Goal: Information Seeking & Learning: Understand process/instructions

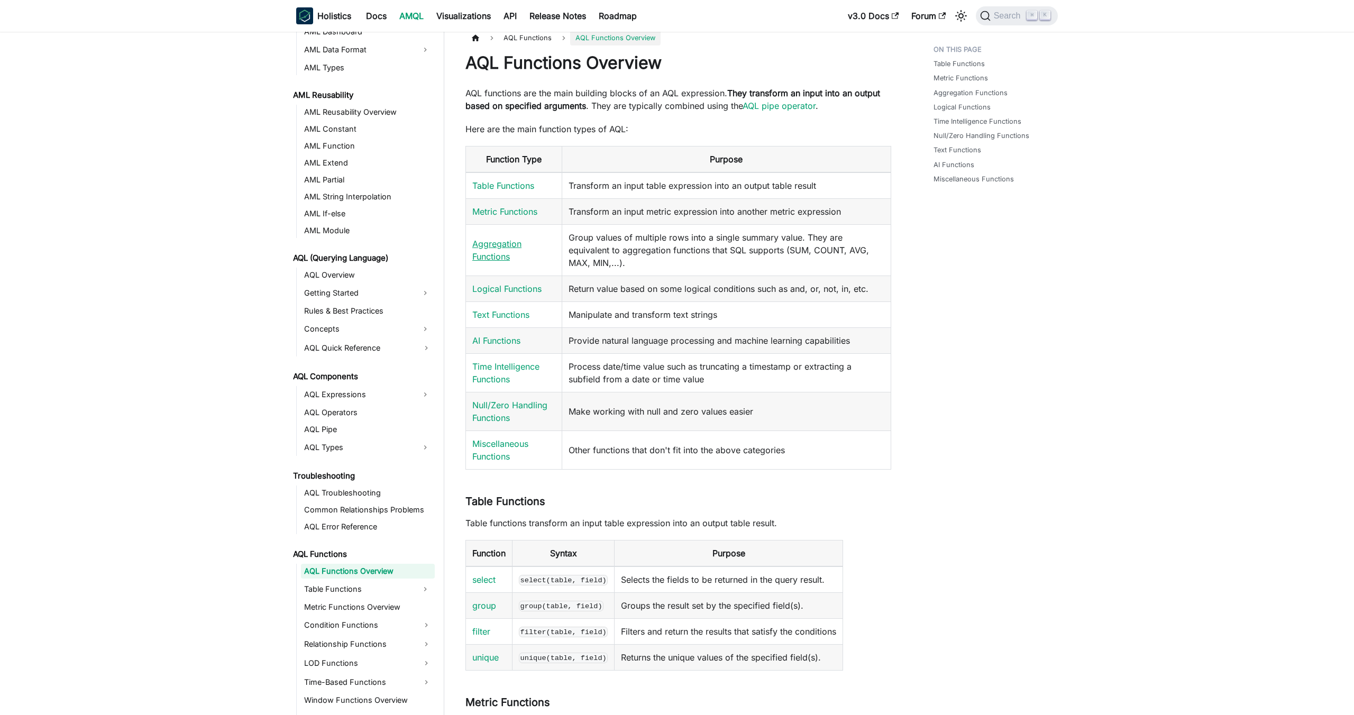
click at [502, 251] on link "Aggregation Functions" at bounding box center [496, 250] width 49 height 23
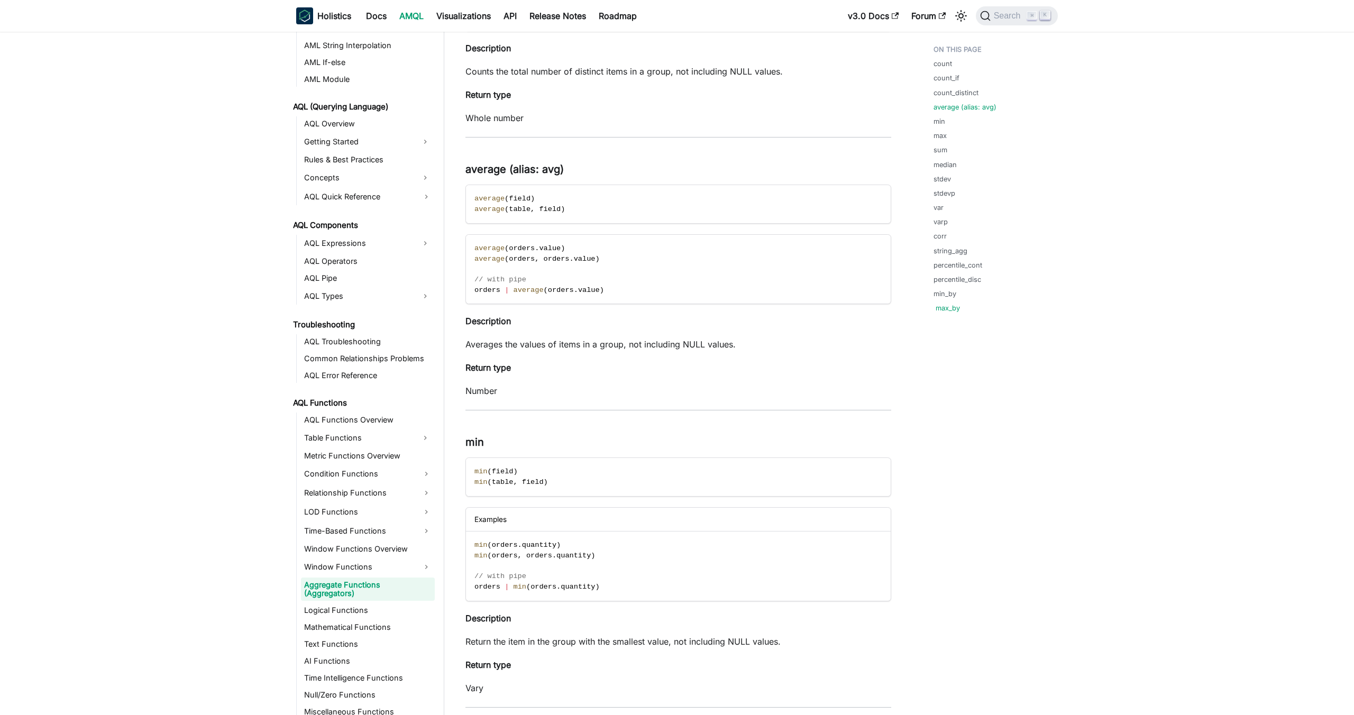
scroll to position [936, 0]
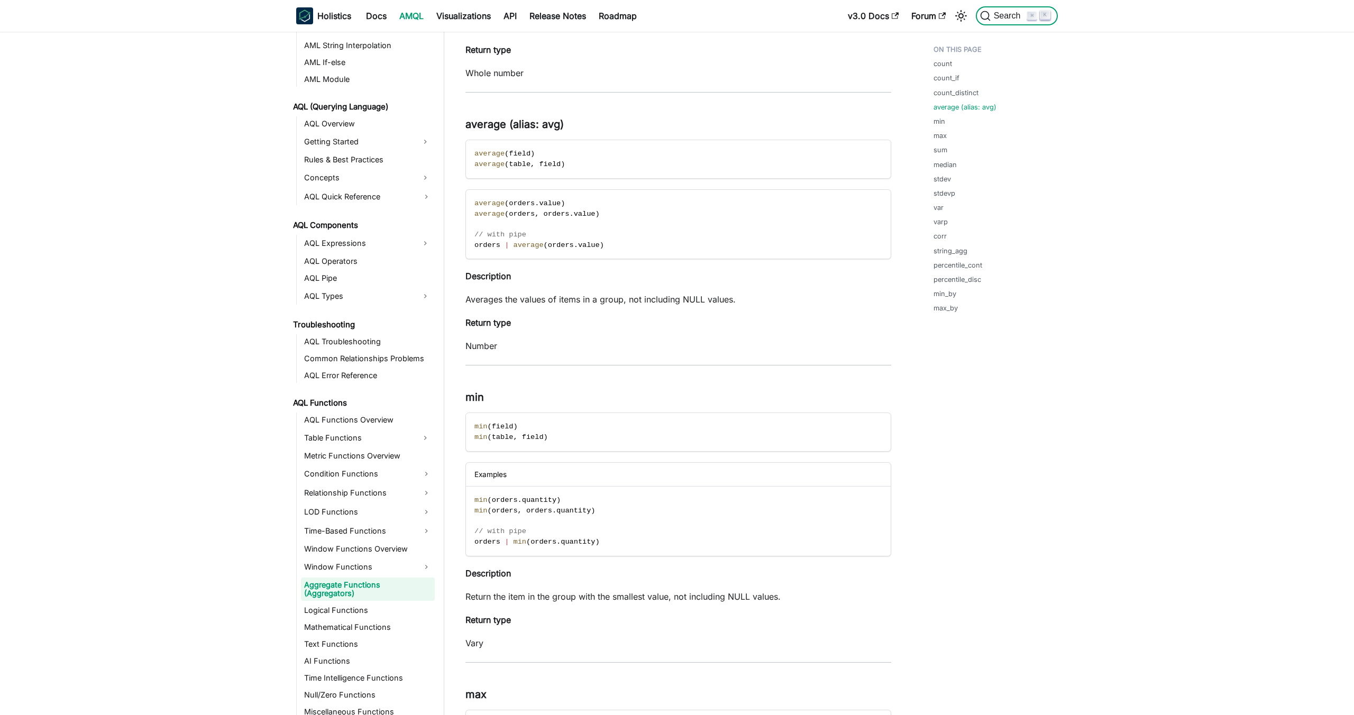
click at [998, 15] on span "Search" at bounding box center [1009, 16] width 36 height 10
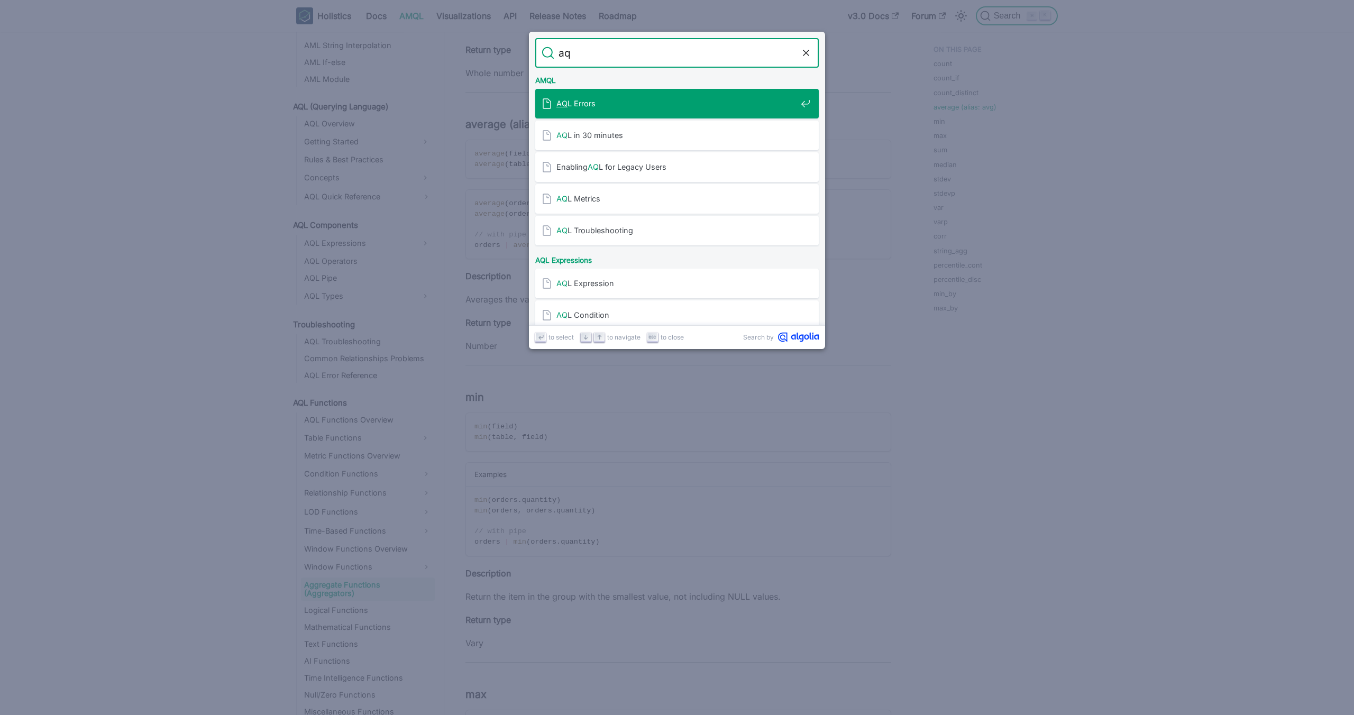
type input "a"
type input "aql condition"
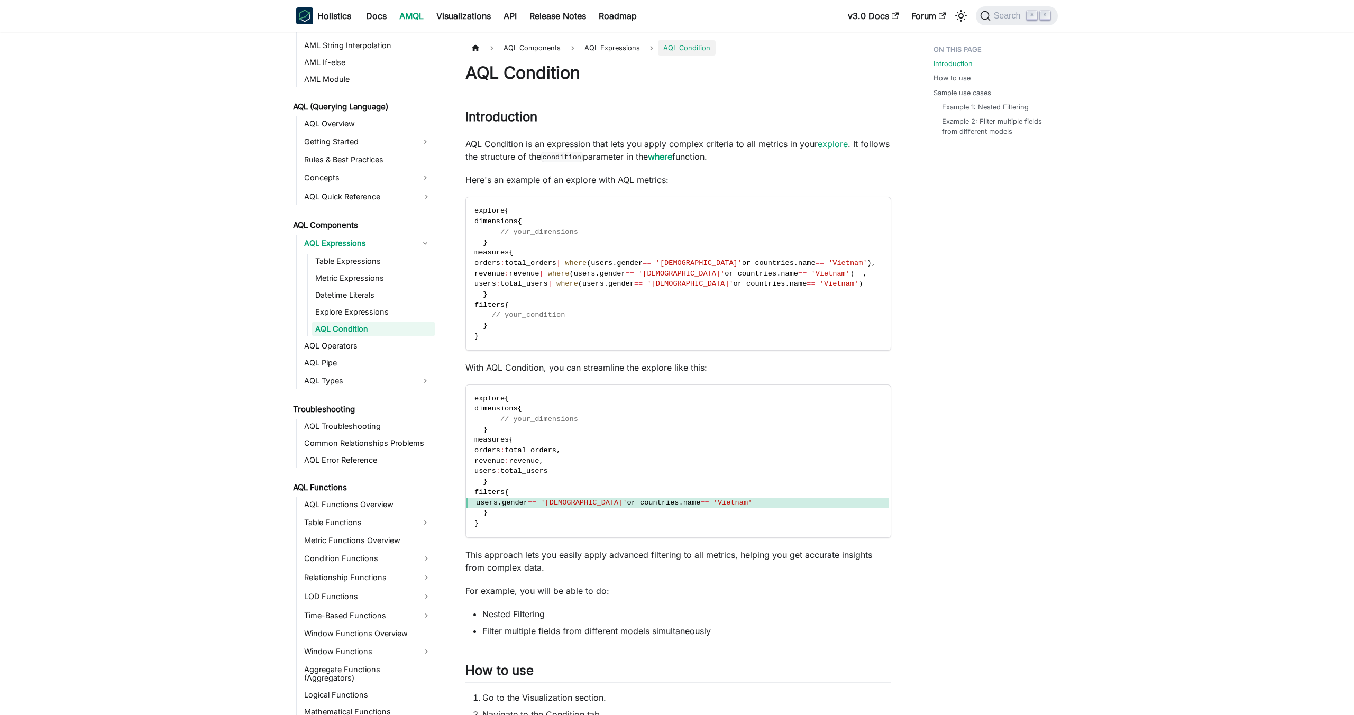
click at [664, 160] on link "where" at bounding box center [660, 156] width 24 height 11
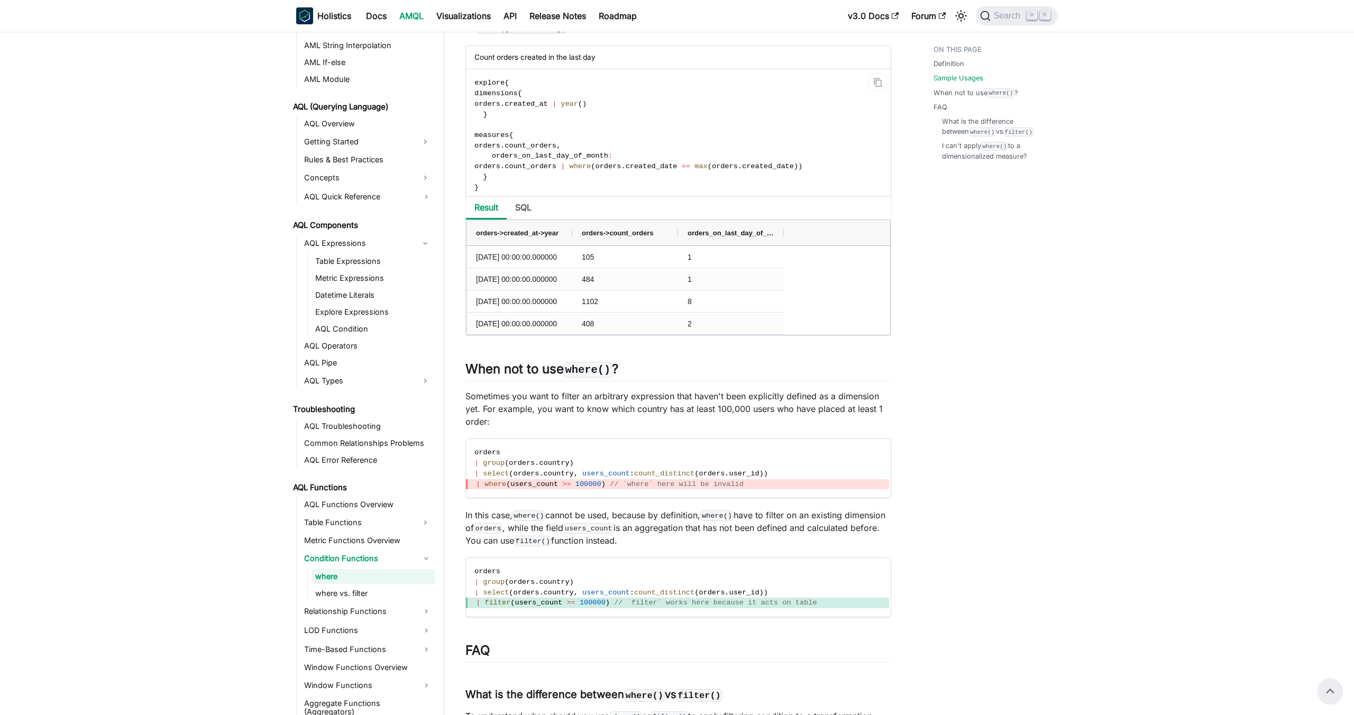
scroll to position [1098, 0]
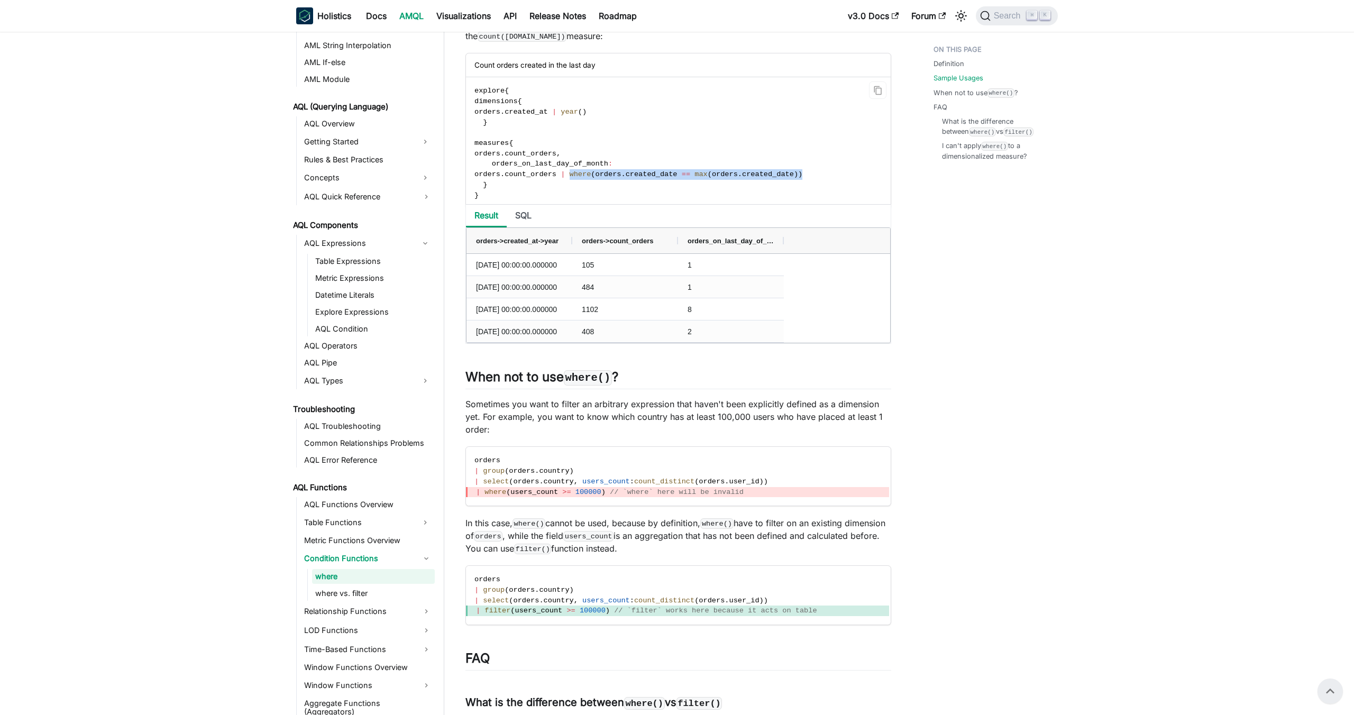
drag, startPoint x: 594, startPoint y: 172, endPoint x: 832, endPoint y: 172, distance: 238.0
click at [832, 172] on code "explore { dimensions { orders . created_at | year ( ) } measures { orders . cou…" at bounding box center [677, 143] width 423 height 132
copy span "where ( orders . created_date == max ( orders . created_date ) )"
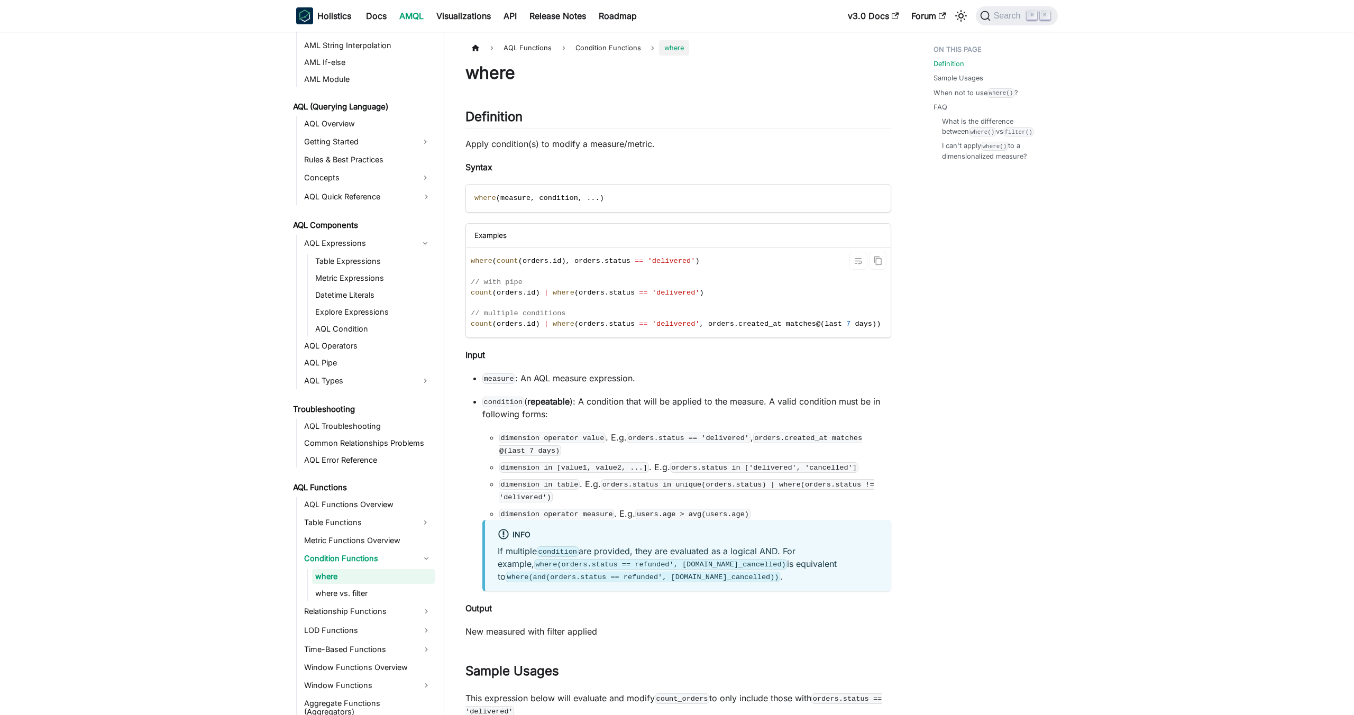
scroll to position [0, 0]
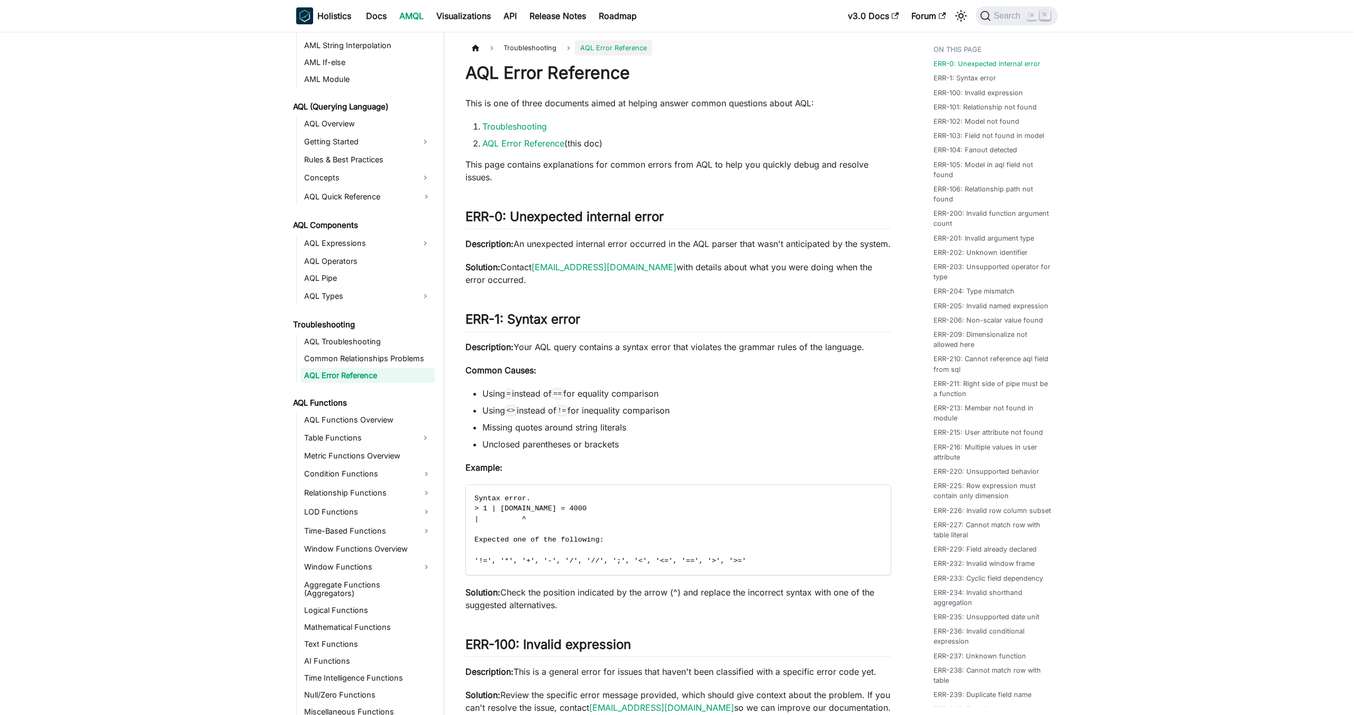
scroll to position [6289, 0]
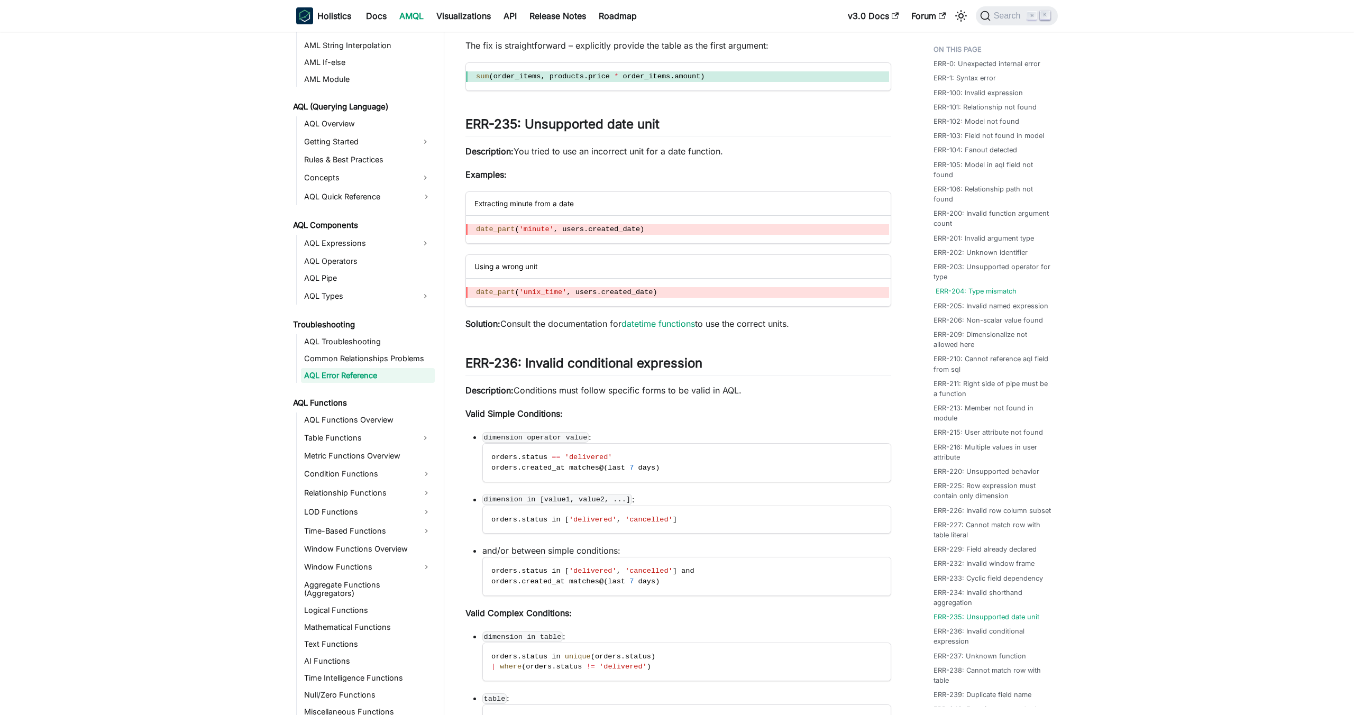
click at [996, 296] on link "ERR-204: Type mismatch" at bounding box center [976, 291] width 81 height 10
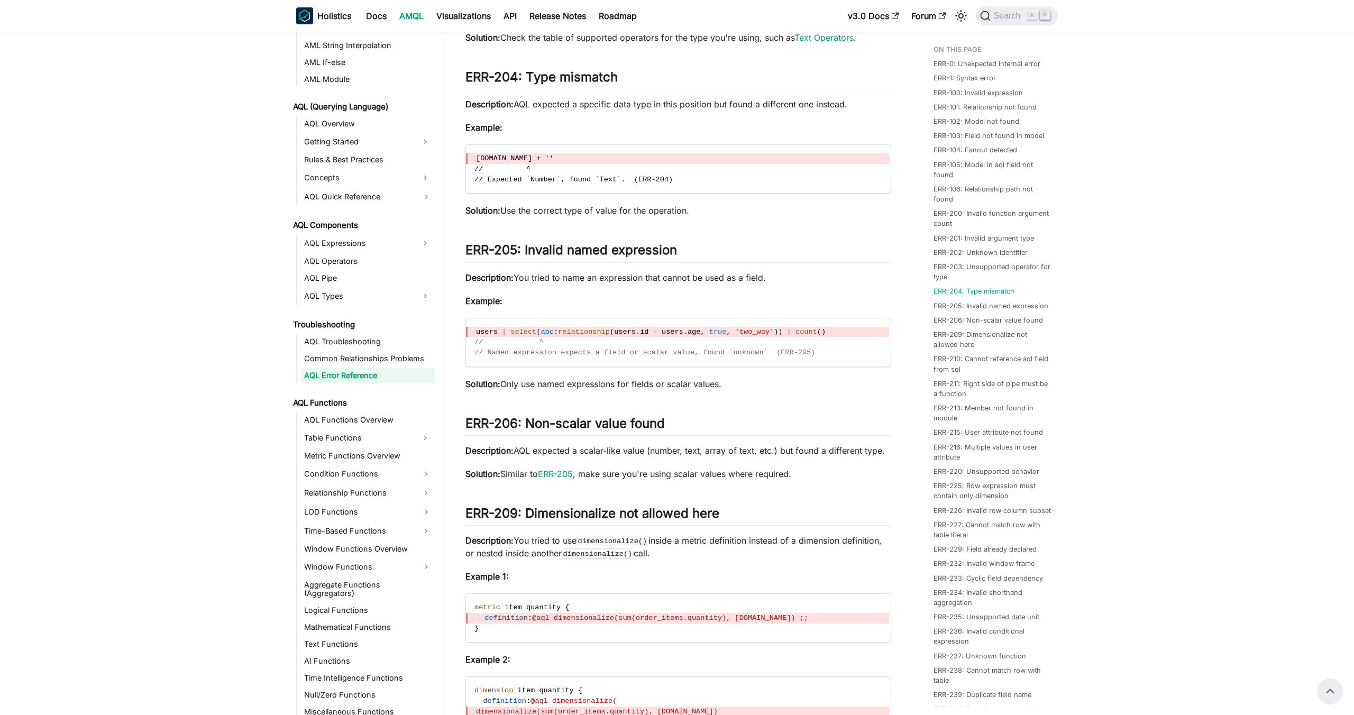
scroll to position [2872, 0]
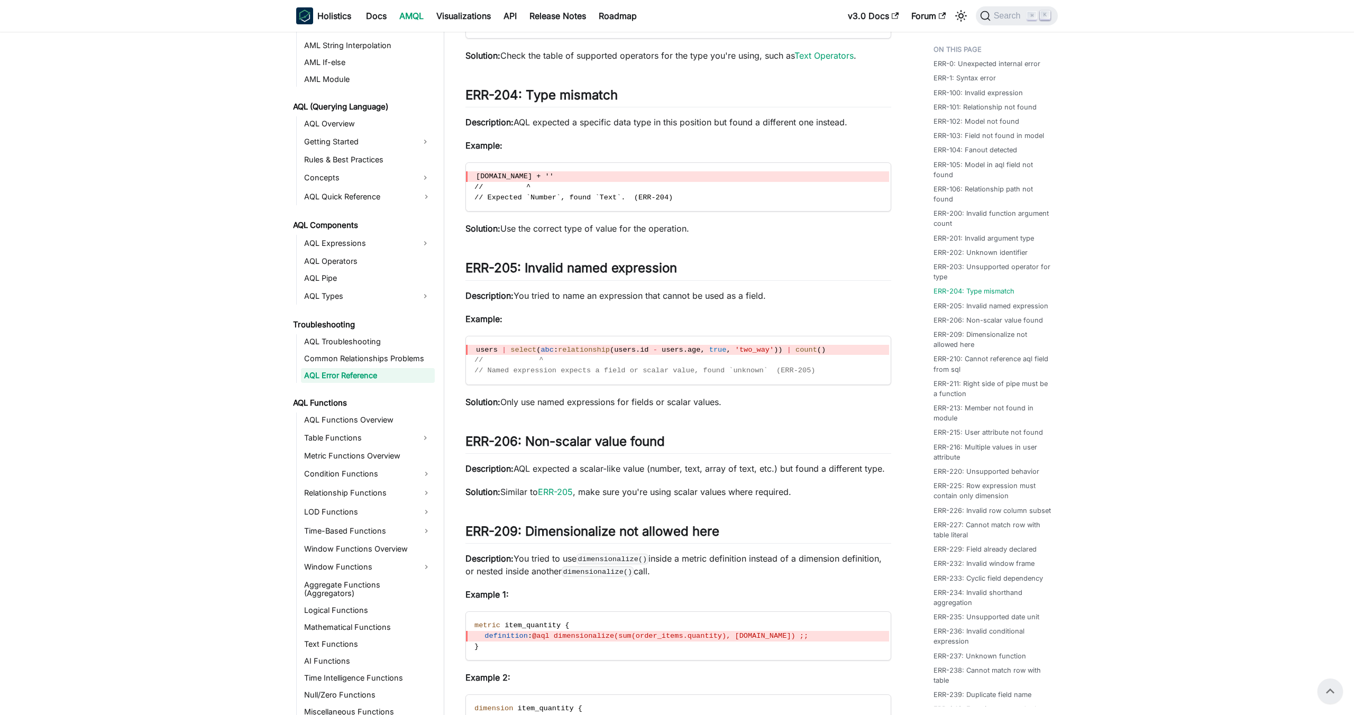
click at [734, 197] on code "[DOMAIN_NAME] + '' // ^ // Expected `Number`, found `Text`. (ERR-204)" at bounding box center [677, 187] width 423 height 48
